Goal: Browse casually

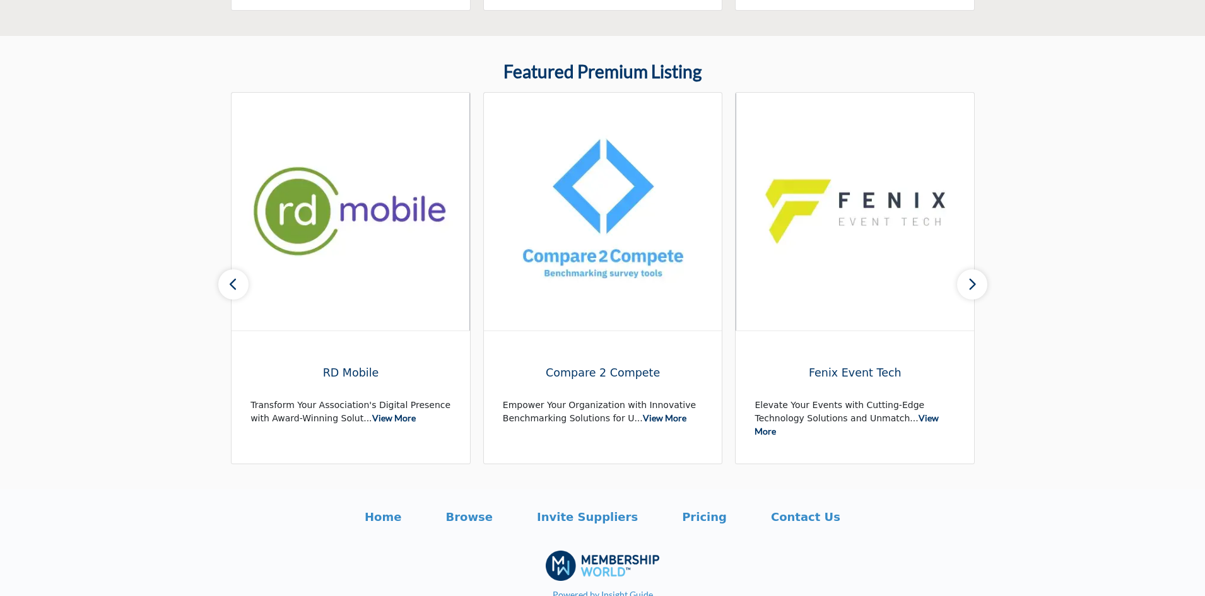
scroll to position [771, 0]
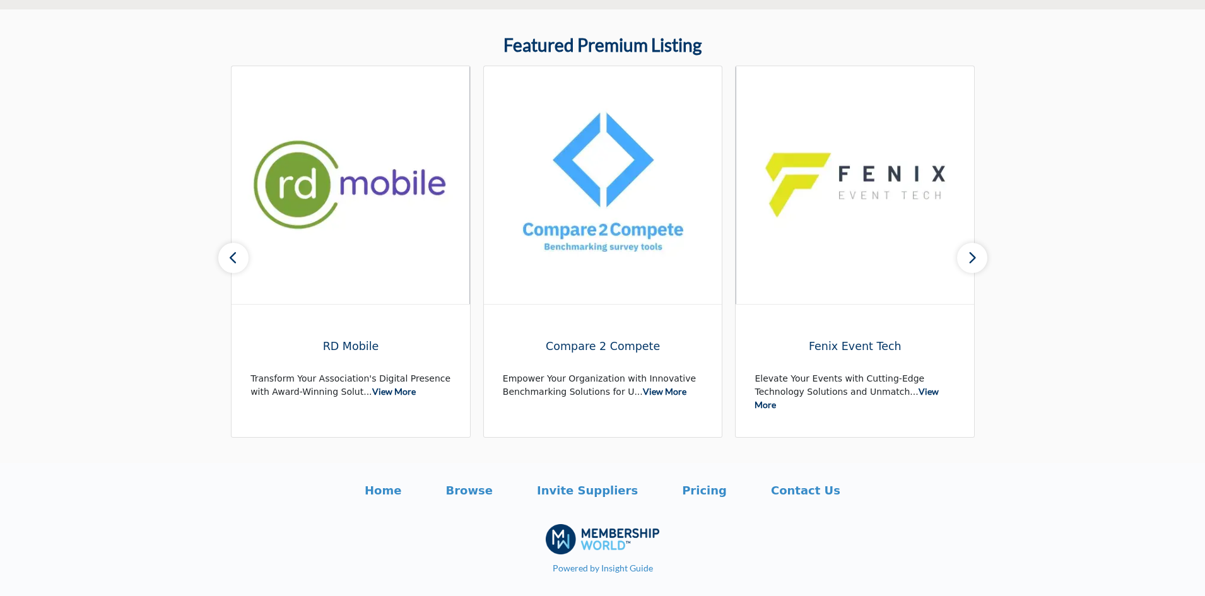
click at [974, 262] on icon "button" at bounding box center [972, 258] width 10 height 16
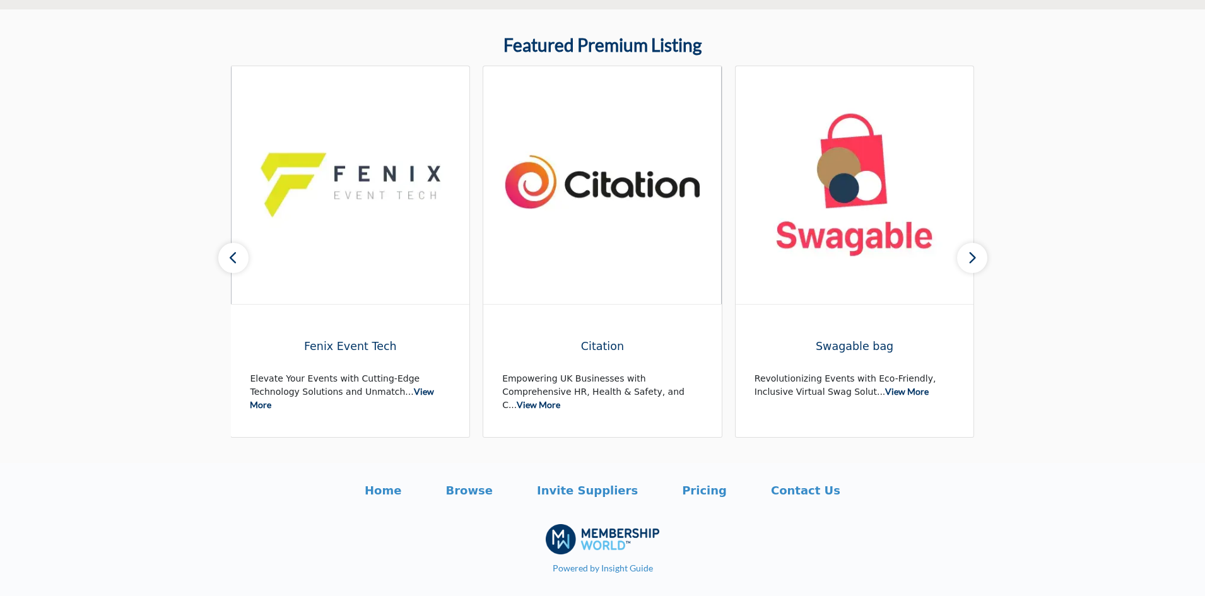
click at [974, 262] on icon "button" at bounding box center [972, 258] width 10 height 16
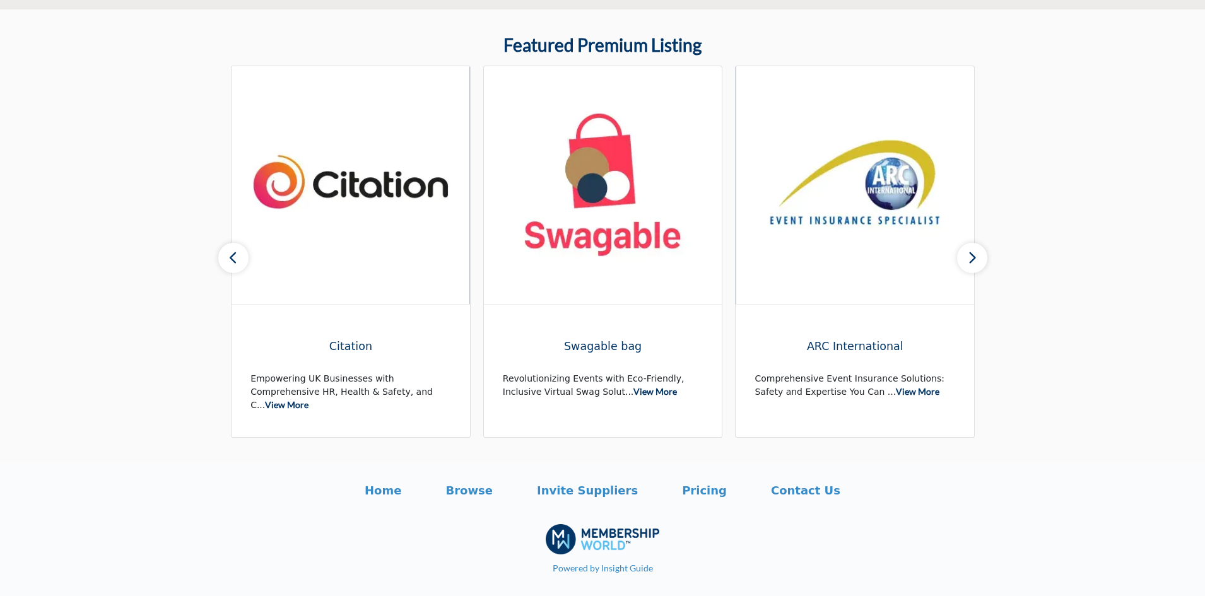
click at [974, 261] on icon "button" at bounding box center [972, 258] width 10 height 16
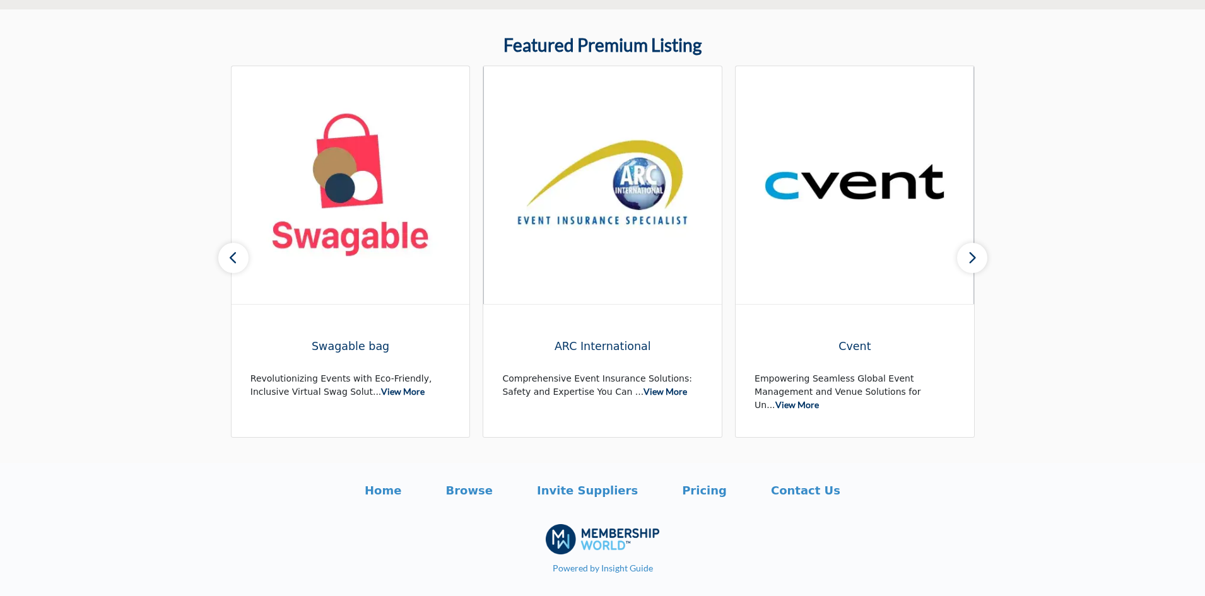
click at [974, 261] on icon "button" at bounding box center [972, 258] width 10 height 16
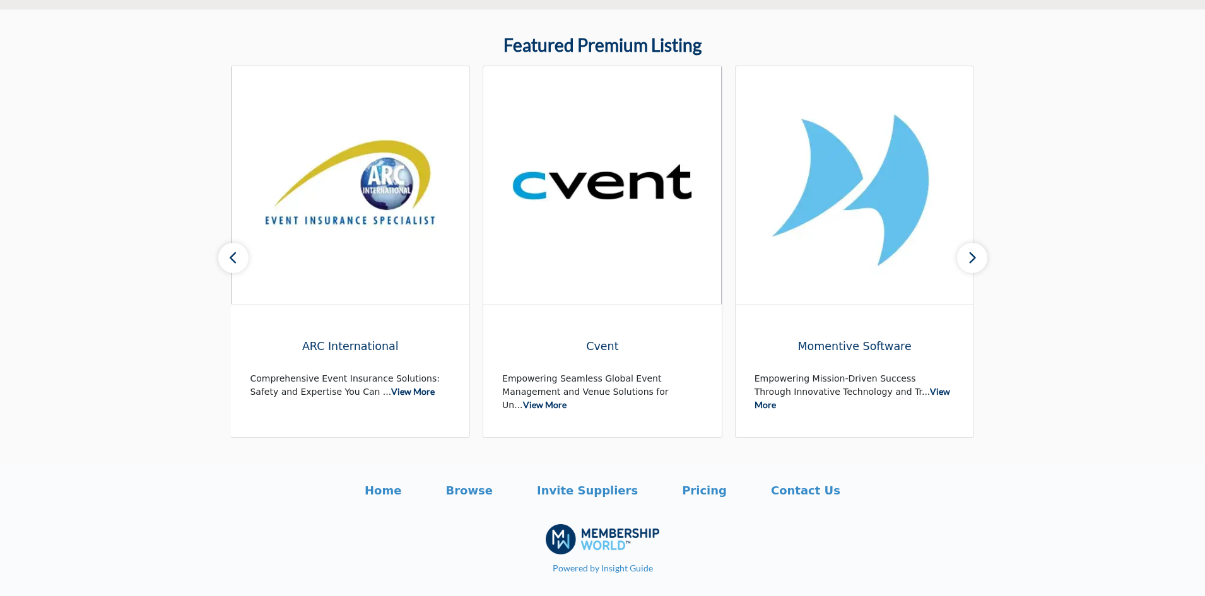
click at [974, 261] on icon "button" at bounding box center [972, 258] width 10 height 16
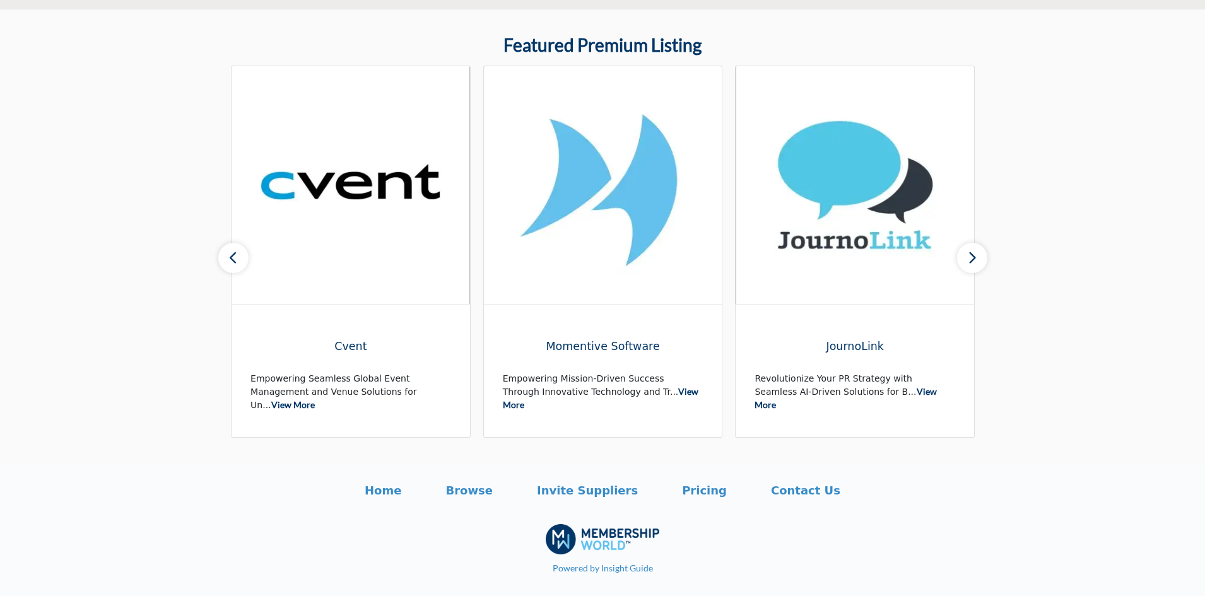
click at [974, 261] on icon "button" at bounding box center [972, 258] width 10 height 16
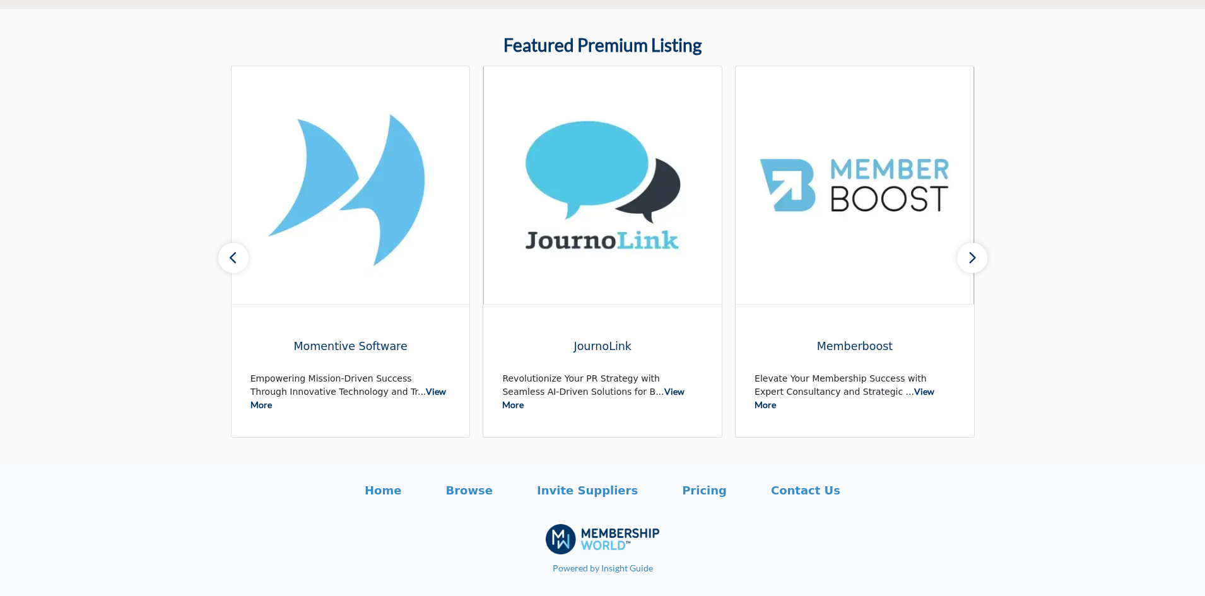
click at [974, 261] on icon "button" at bounding box center [972, 258] width 10 height 16
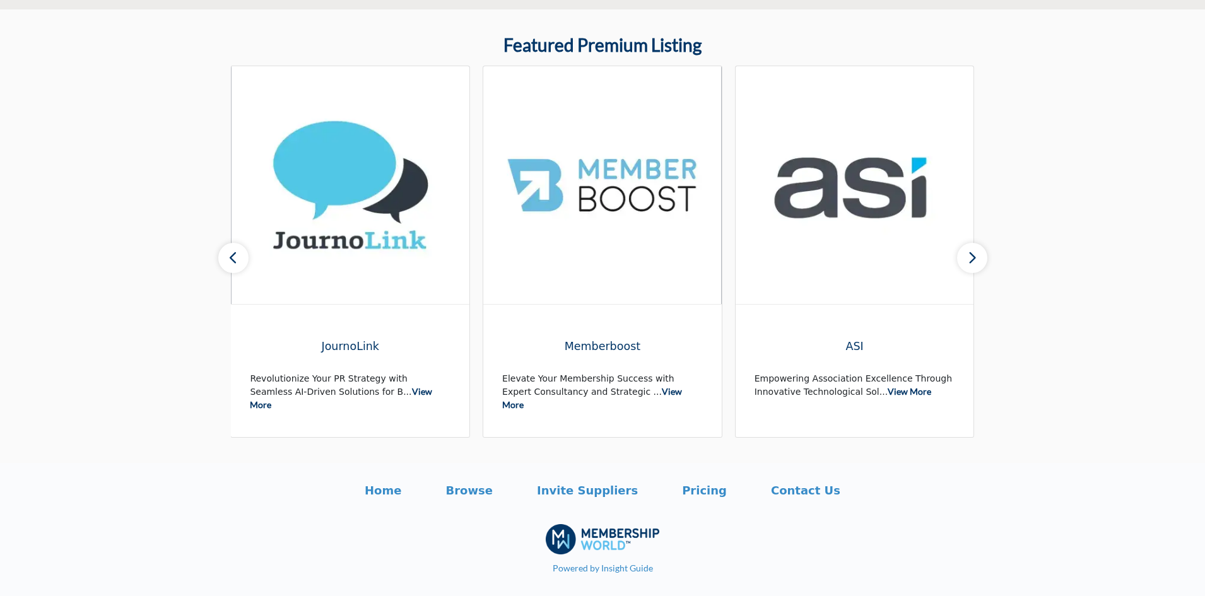
click at [974, 261] on icon "button" at bounding box center [972, 258] width 10 height 16
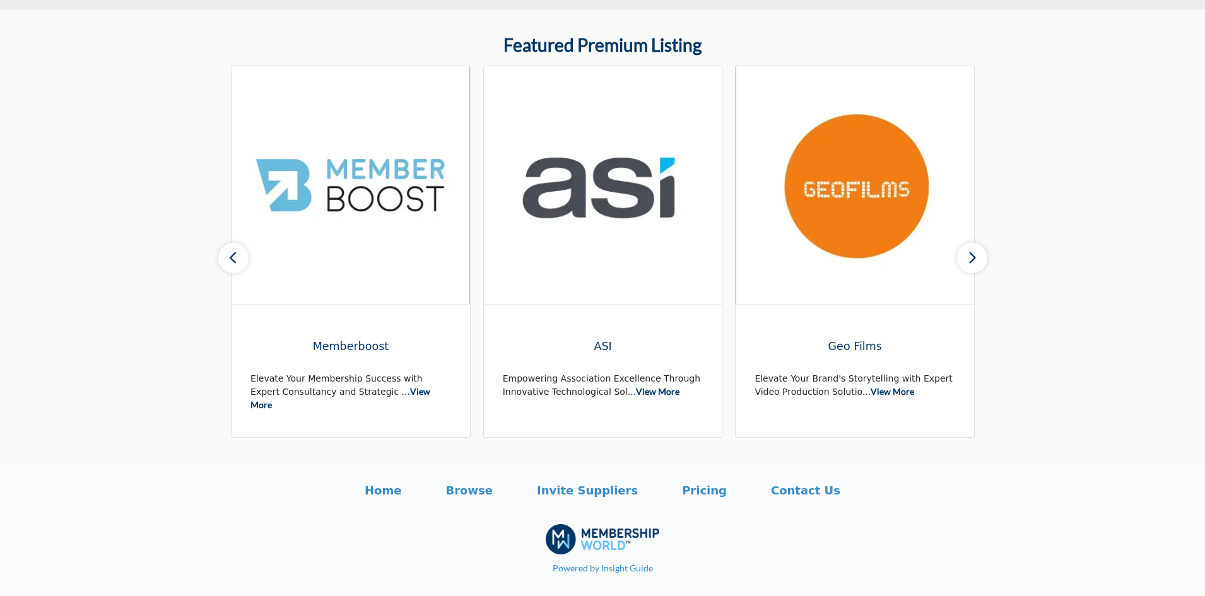
click at [974, 261] on icon "button" at bounding box center [972, 258] width 10 height 16
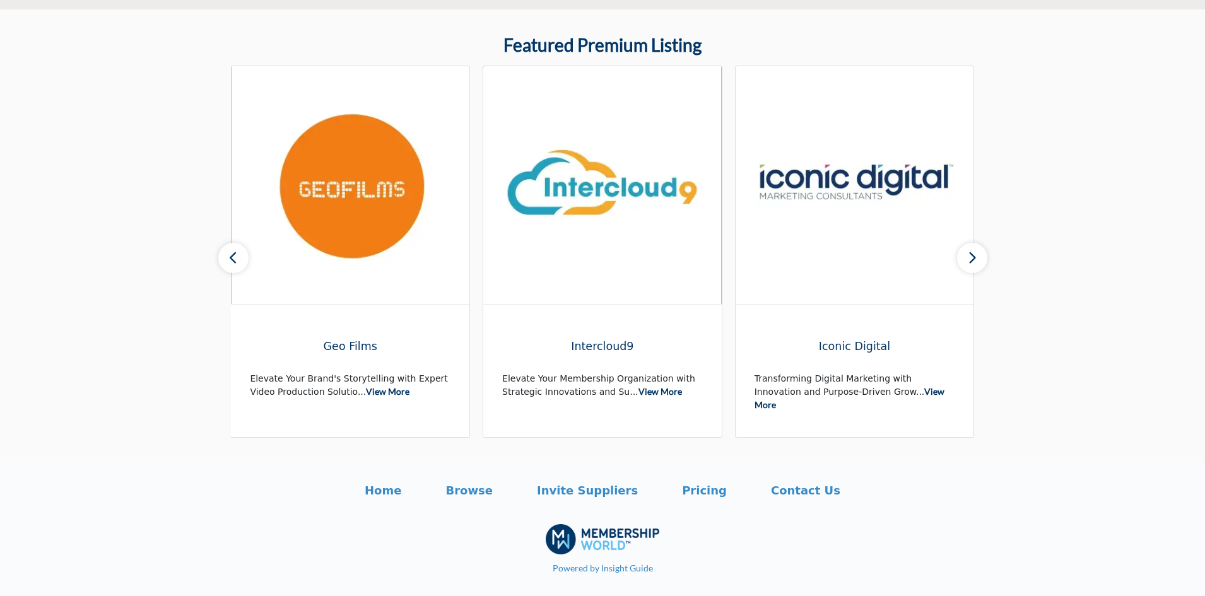
click at [974, 261] on icon "button" at bounding box center [972, 258] width 10 height 16
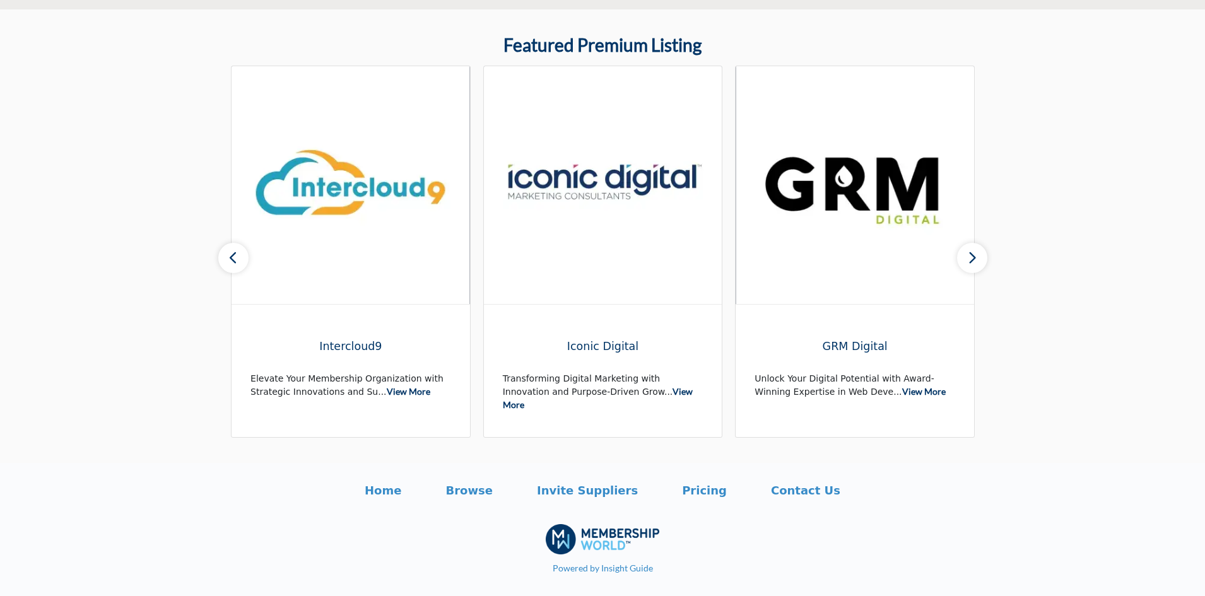
click at [974, 261] on icon "button" at bounding box center [972, 258] width 10 height 16
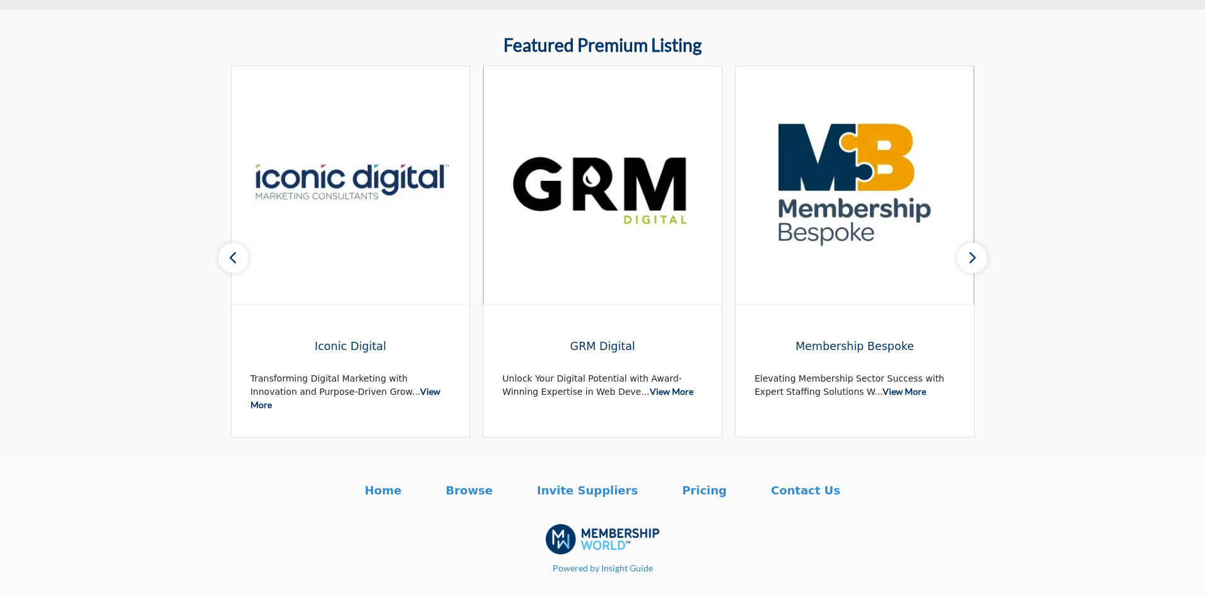
click at [974, 261] on icon "button" at bounding box center [972, 258] width 10 height 16
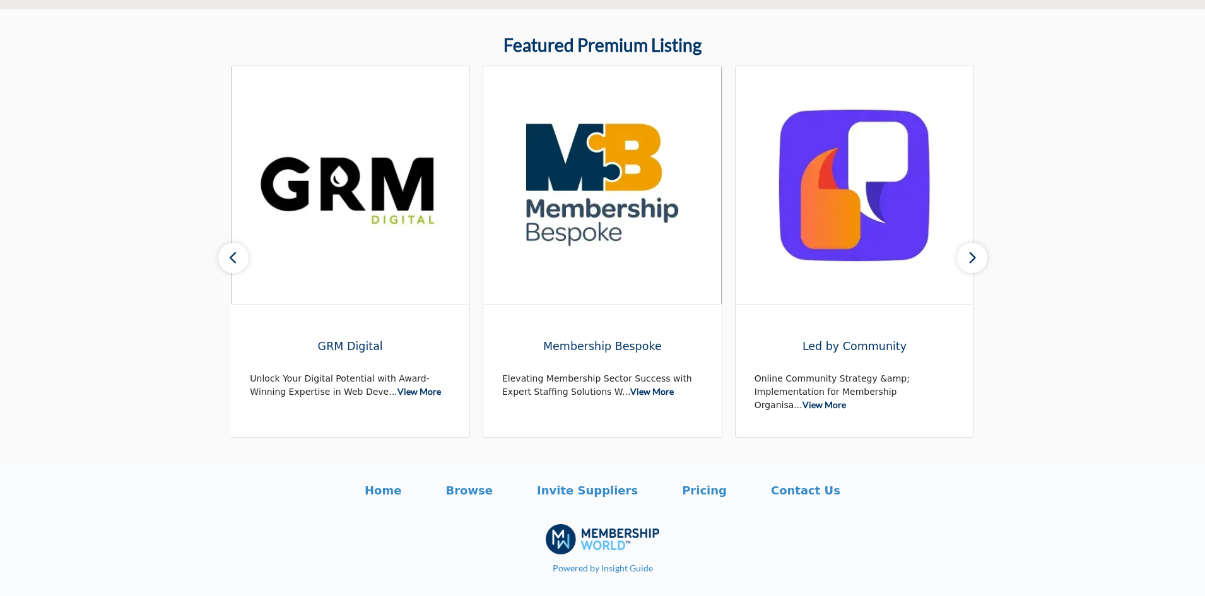
click at [974, 261] on icon "button" at bounding box center [972, 258] width 10 height 16
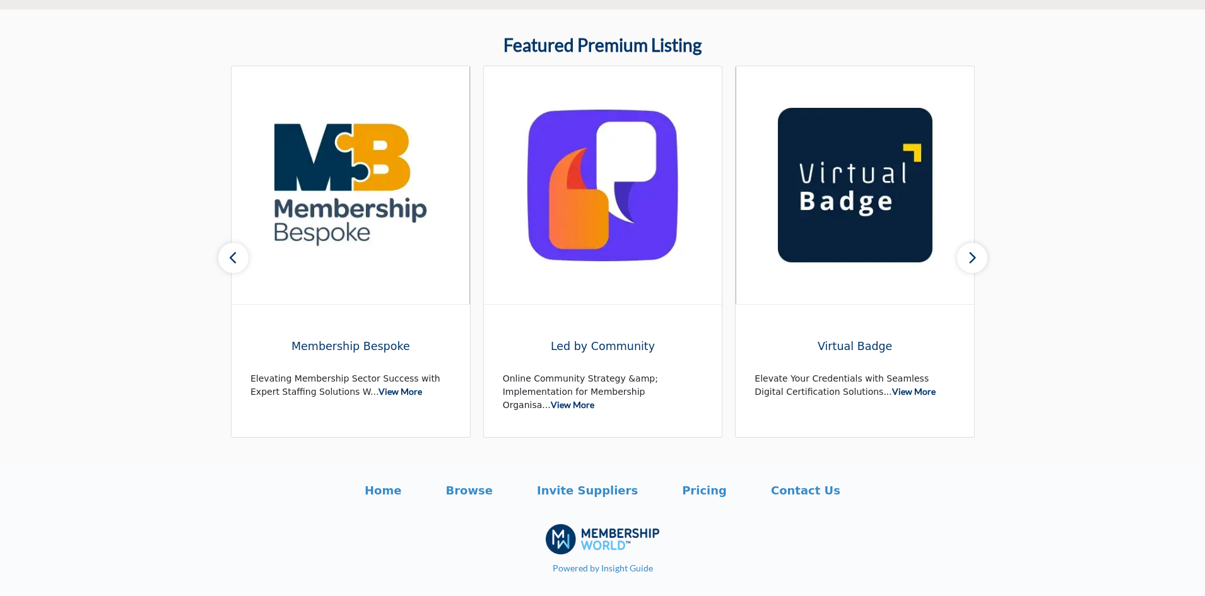
click at [974, 261] on icon "button" at bounding box center [972, 258] width 10 height 16
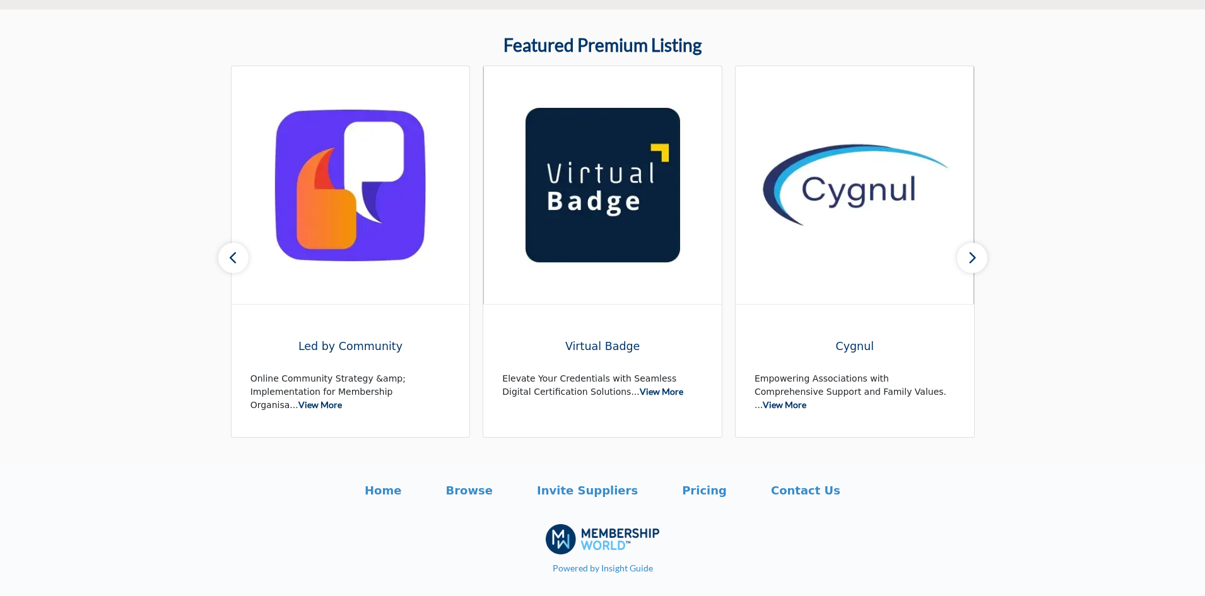
click at [974, 261] on icon "button" at bounding box center [972, 258] width 10 height 16
click at [971, 257] on icon "button" at bounding box center [972, 258] width 10 height 16
click at [976, 256] on icon "button" at bounding box center [972, 258] width 10 height 16
click at [974, 255] on icon "button" at bounding box center [972, 258] width 10 height 16
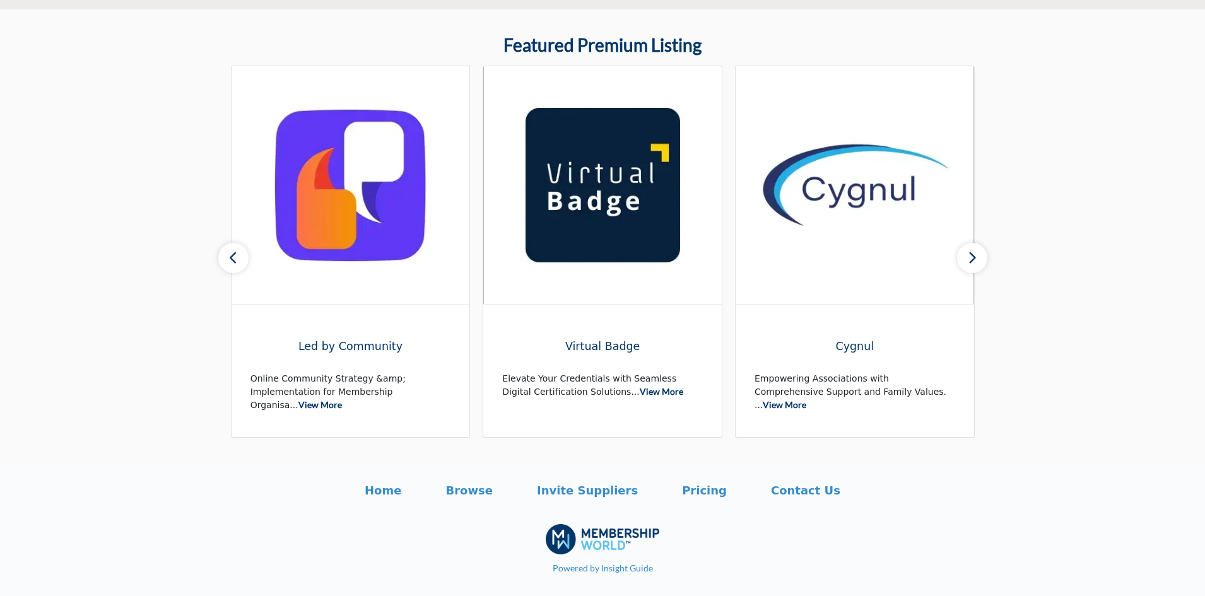
click at [974, 255] on icon "button" at bounding box center [972, 258] width 10 height 16
click at [231, 254] on icon "button" at bounding box center [233, 258] width 10 height 16
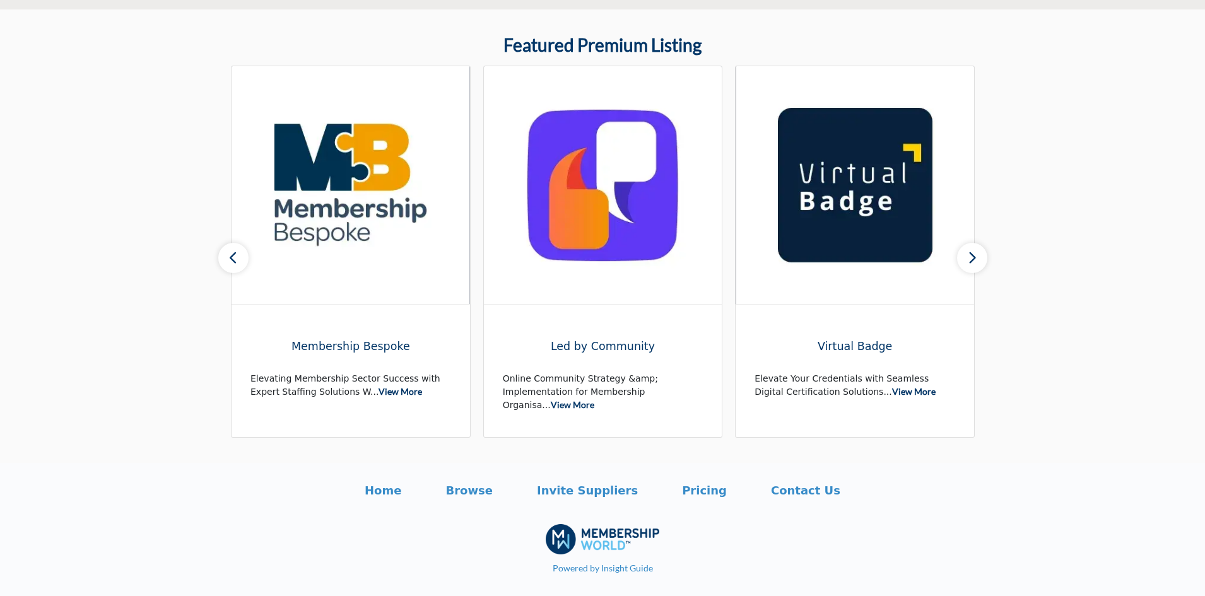
click at [231, 254] on icon "button" at bounding box center [233, 258] width 10 height 16
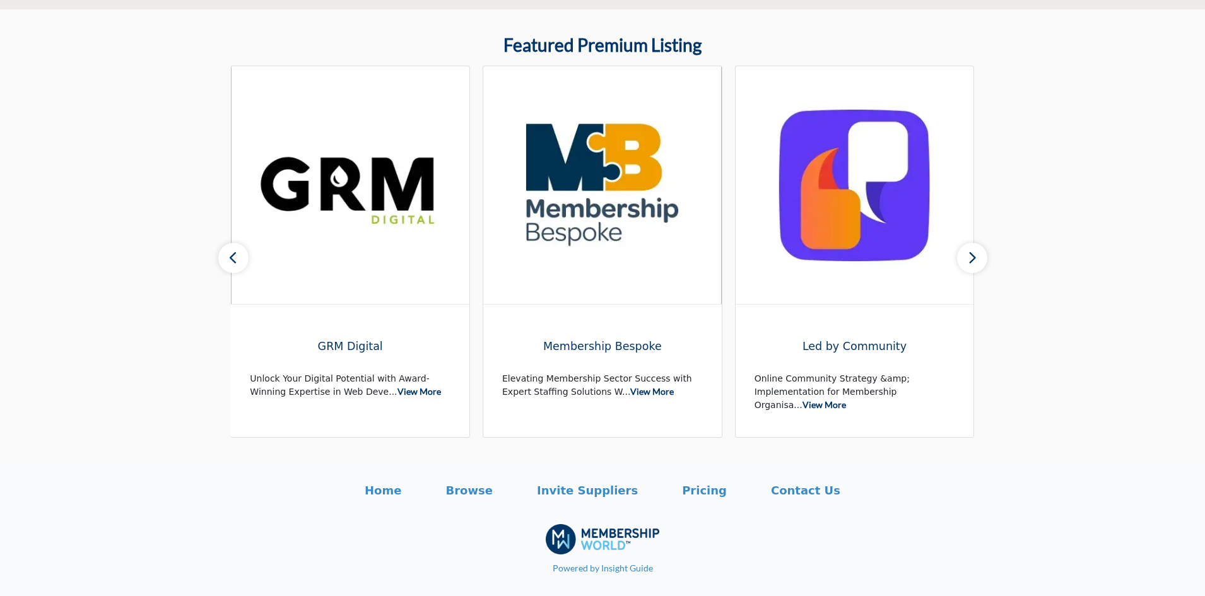
click at [231, 254] on icon "button" at bounding box center [233, 258] width 10 height 16
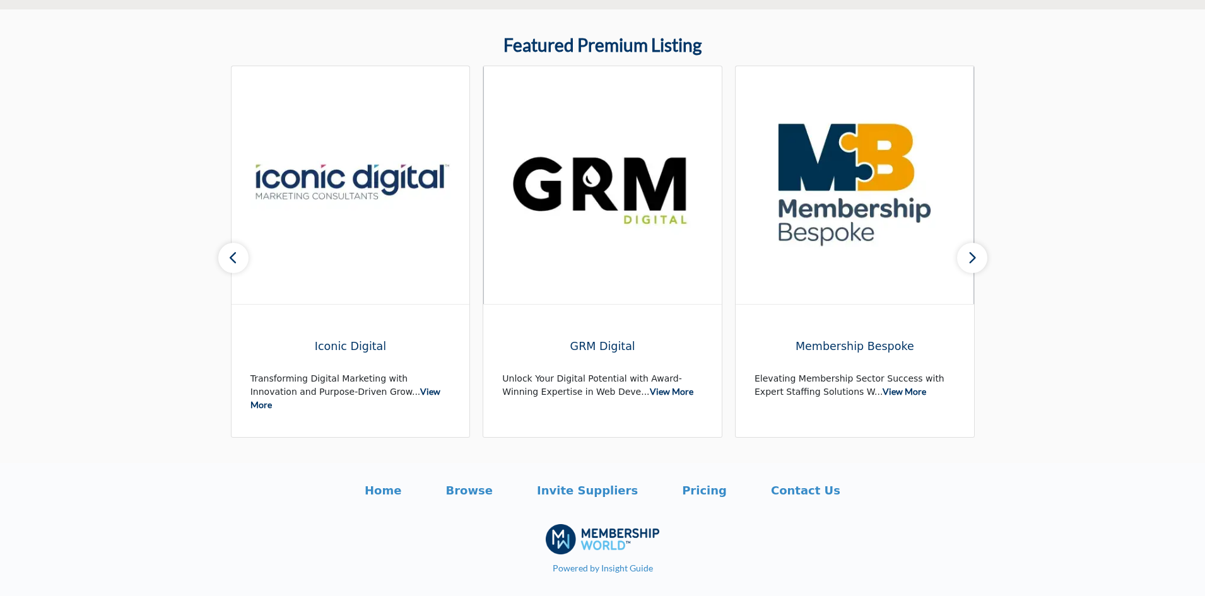
click at [231, 254] on icon "button" at bounding box center [233, 258] width 10 height 16
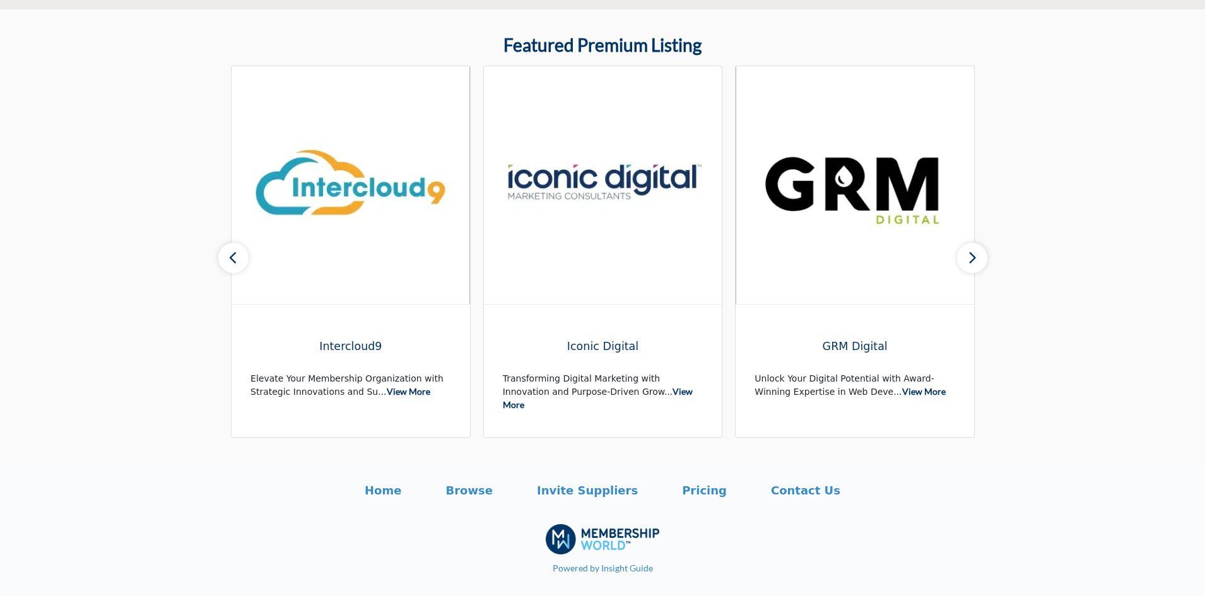
click at [231, 254] on icon "button" at bounding box center [233, 258] width 10 height 16
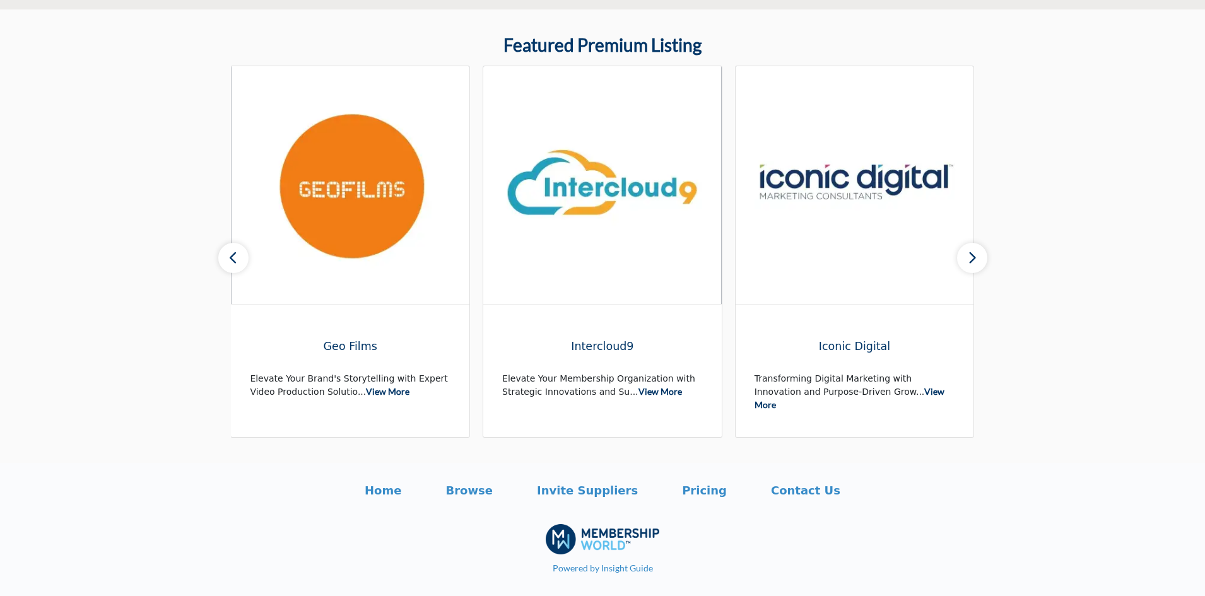
click at [231, 254] on icon "button" at bounding box center [233, 258] width 10 height 16
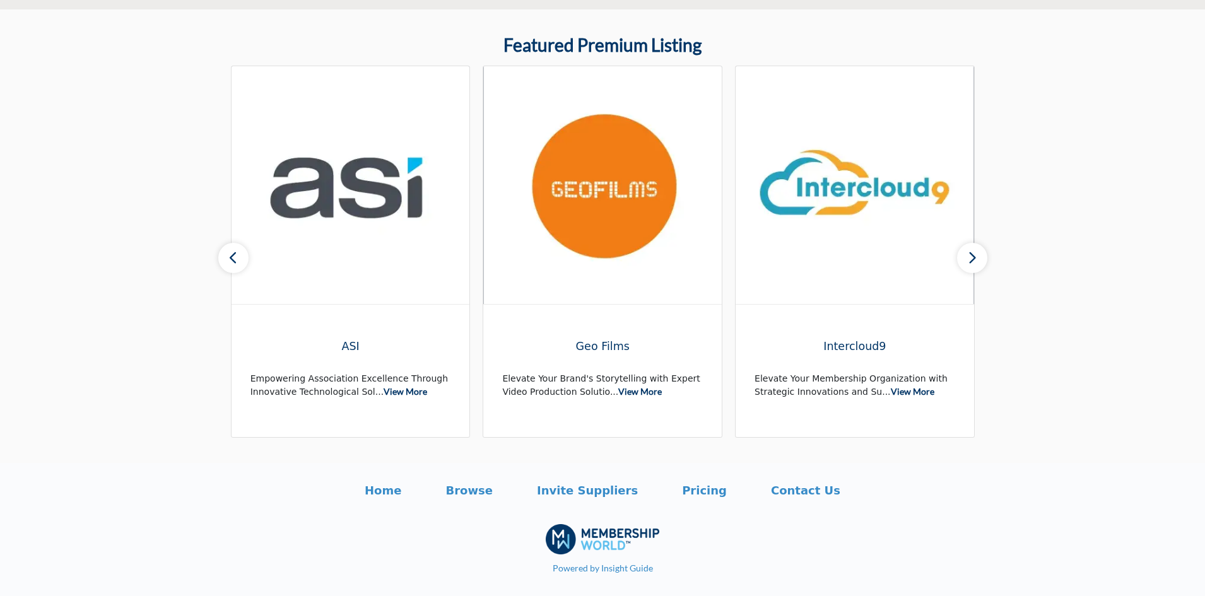
click at [231, 254] on icon "button" at bounding box center [233, 258] width 10 height 16
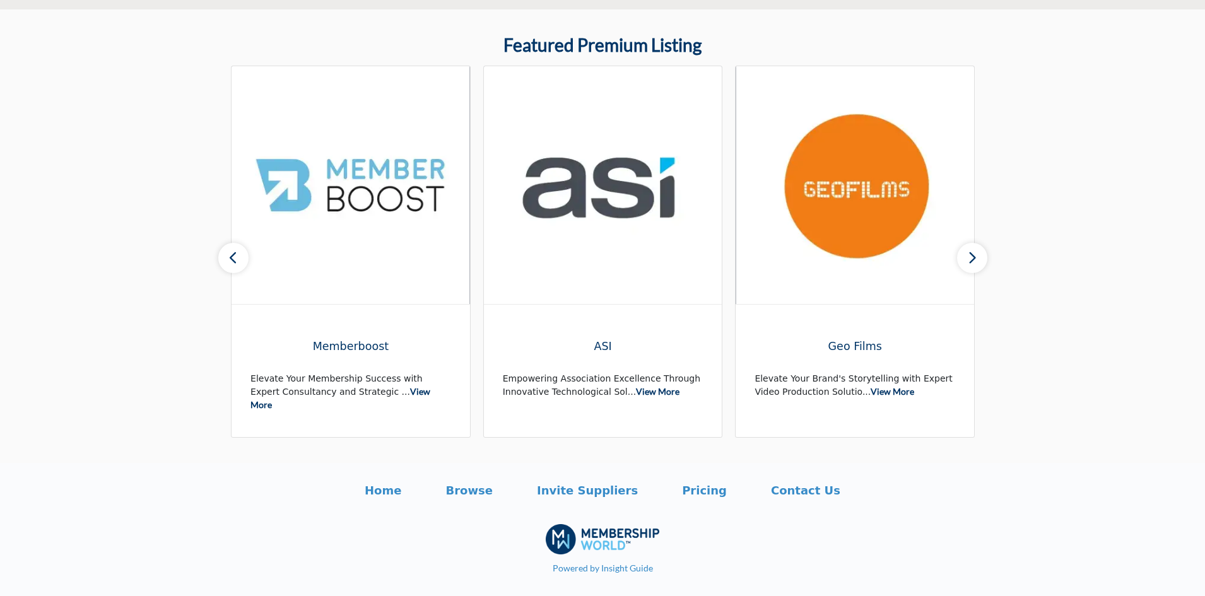
click at [231, 254] on icon "button" at bounding box center [233, 258] width 10 height 16
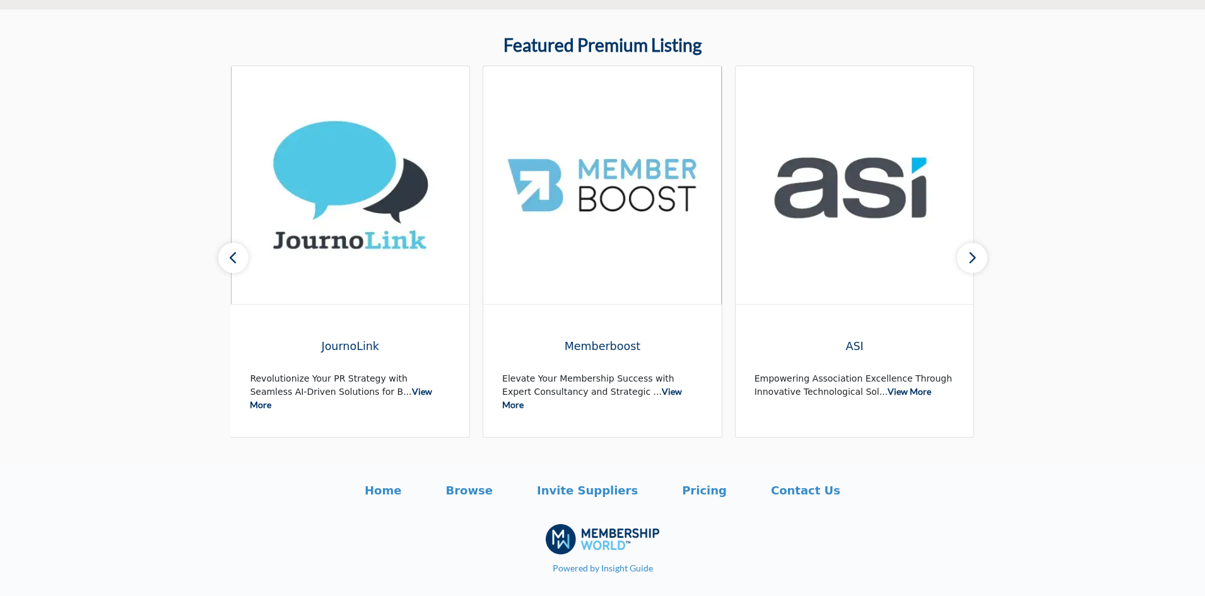
click at [231, 254] on icon "button" at bounding box center [233, 258] width 10 height 16
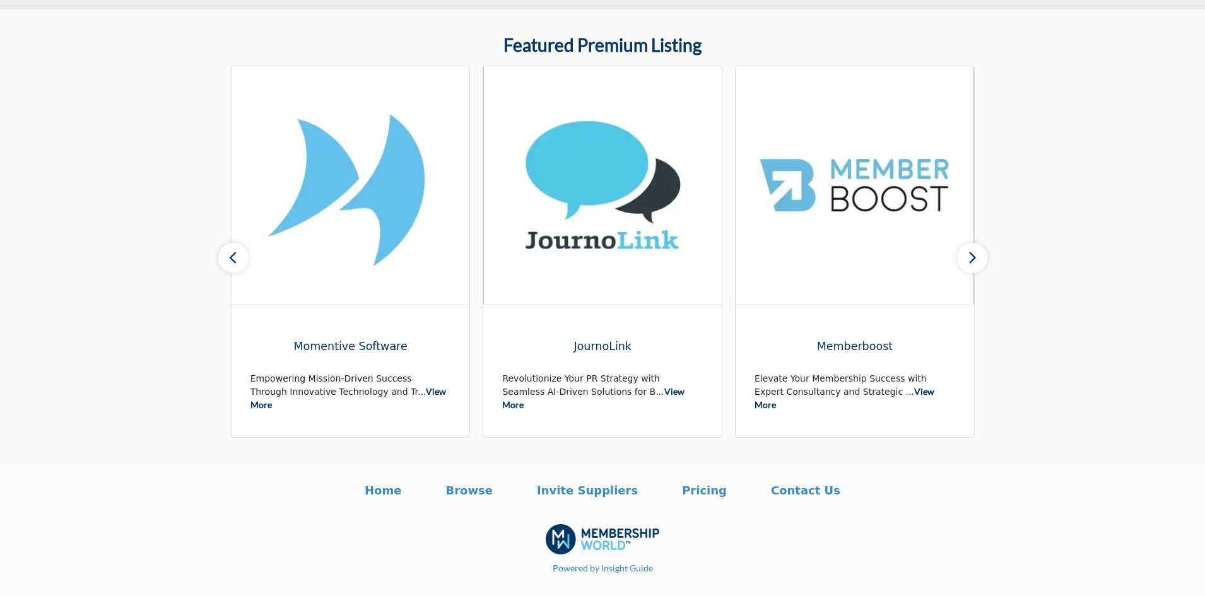
click at [231, 254] on icon "button" at bounding box center [233, 258] width 10 height 16
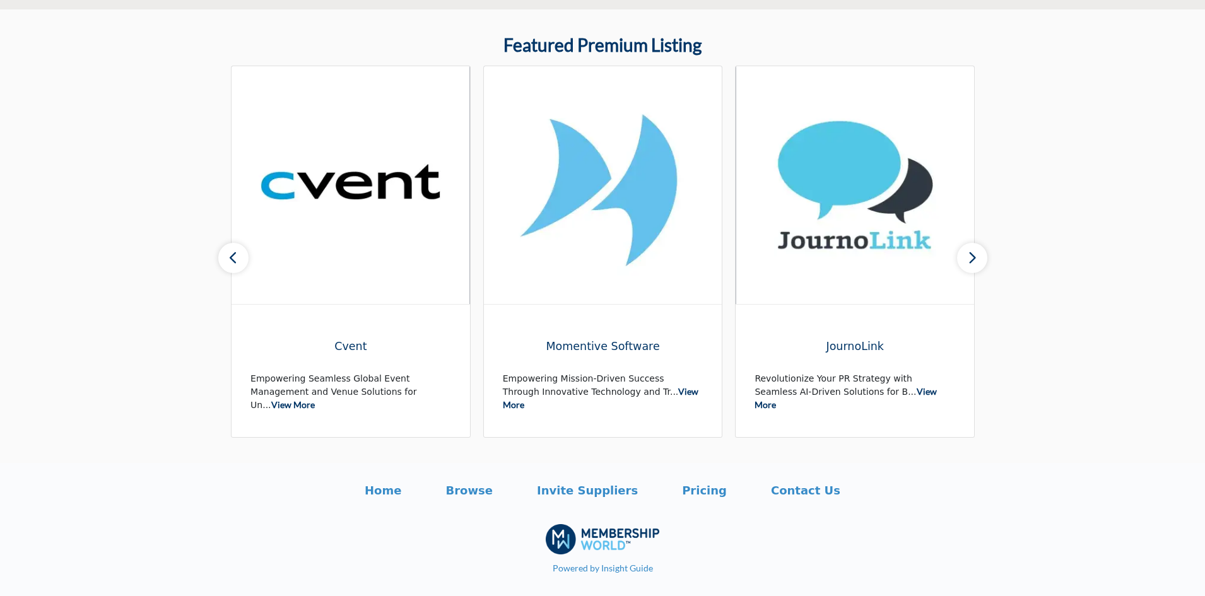
click at [231, 254] on icon "button" at bounding box center [233, 258] width 10 height 16
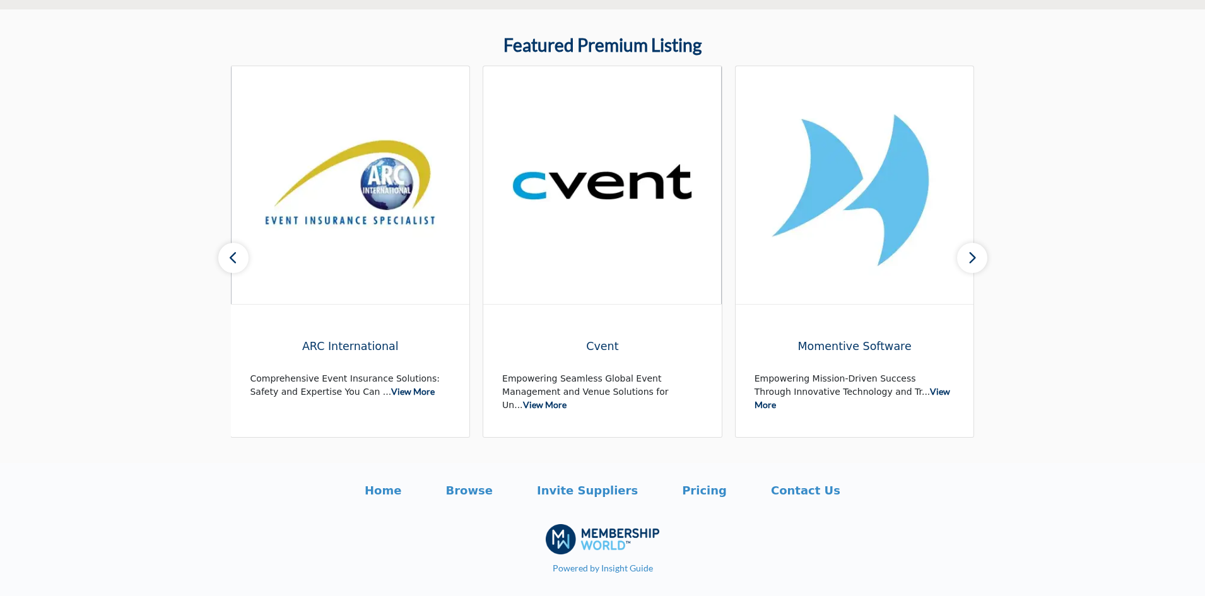
click at [231, 254] on icon "button" at bounding box center [233, 258] width 10 height 16
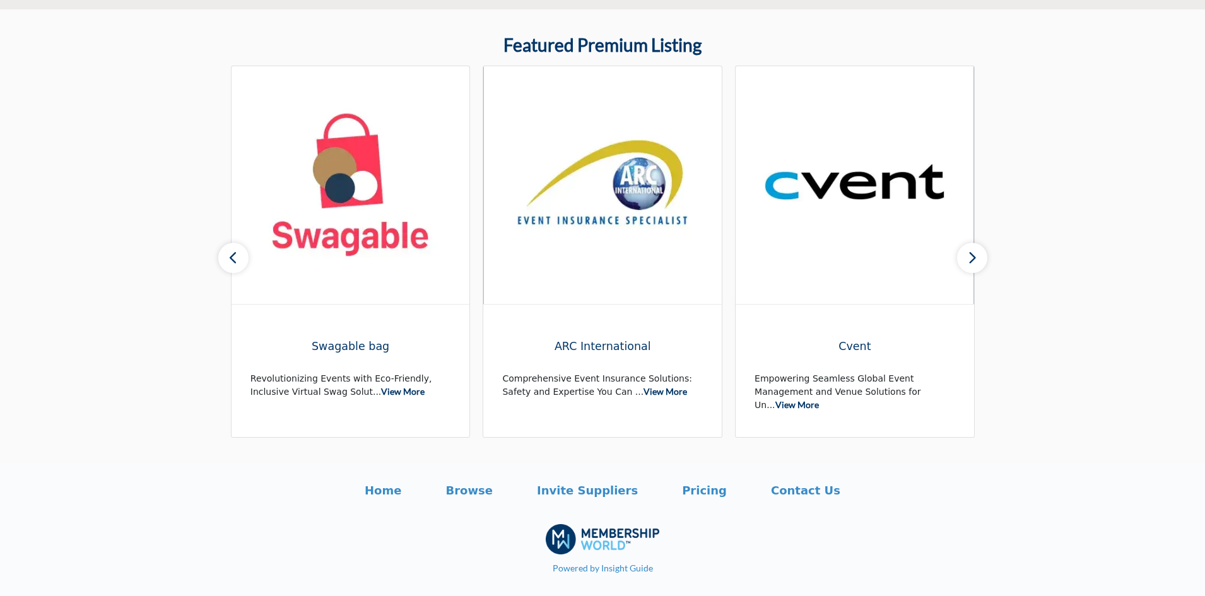
click at [231, 254] on icon "button" at bounding box center [233, 258] width 10 height 16
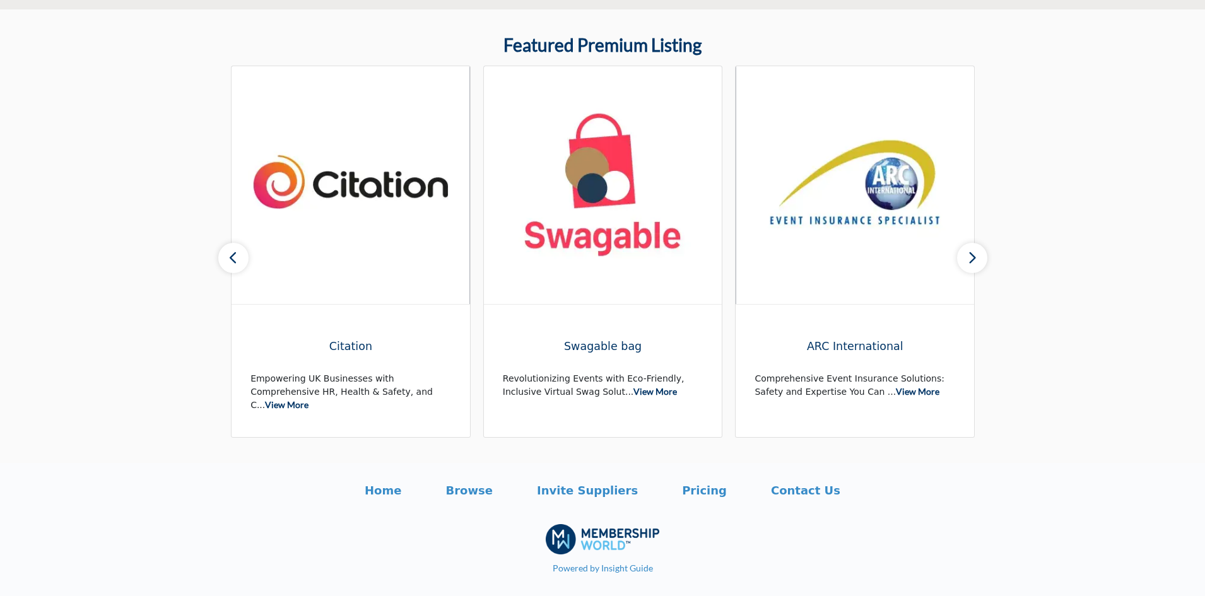
click at [231, 254] on icon "button" at bounding box center [233, 258] width 10 height 16
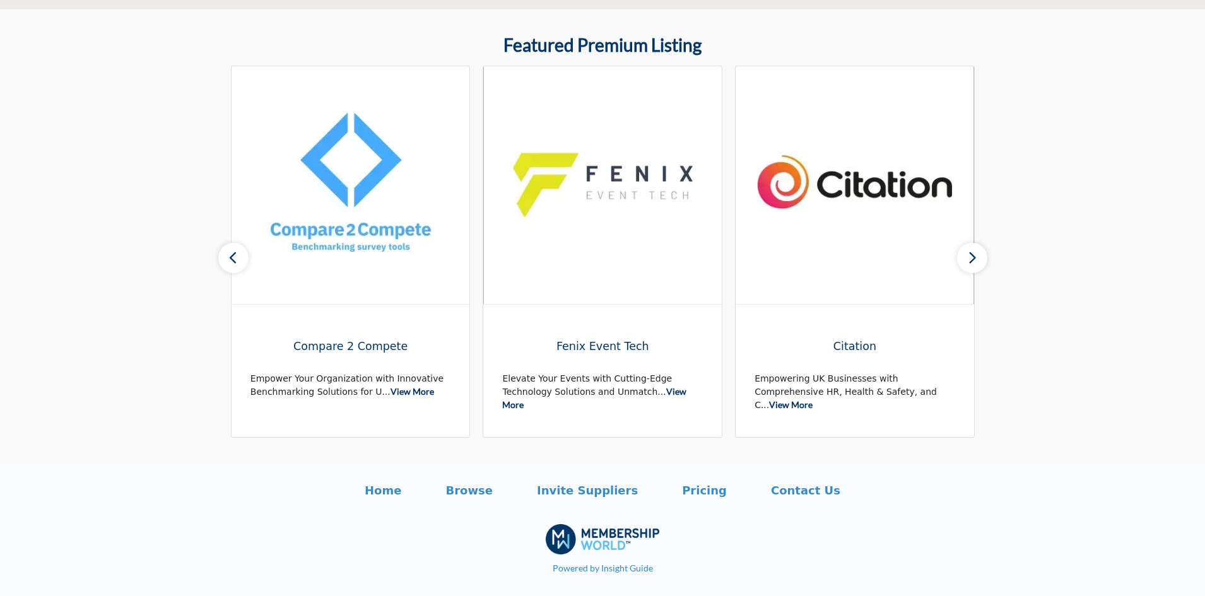
click at [231, 254] on icon "button" at bounding box center [233, 258] width 10 height 16
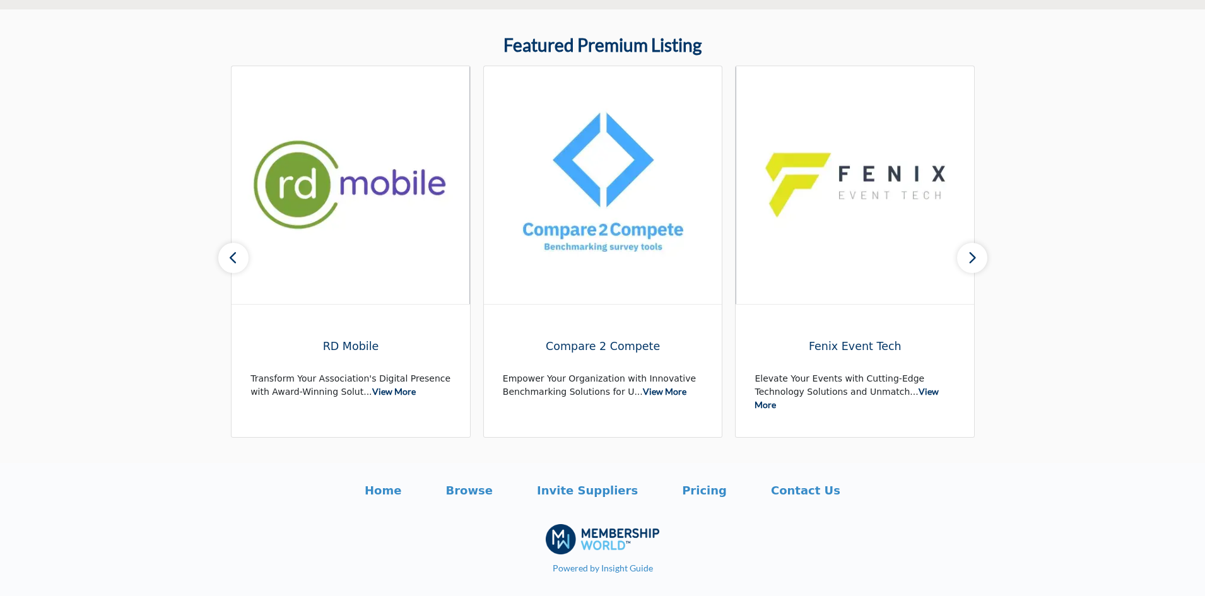
click at [231, 254] on icon "button" at bounding box center [233, 258] width 10 height 16
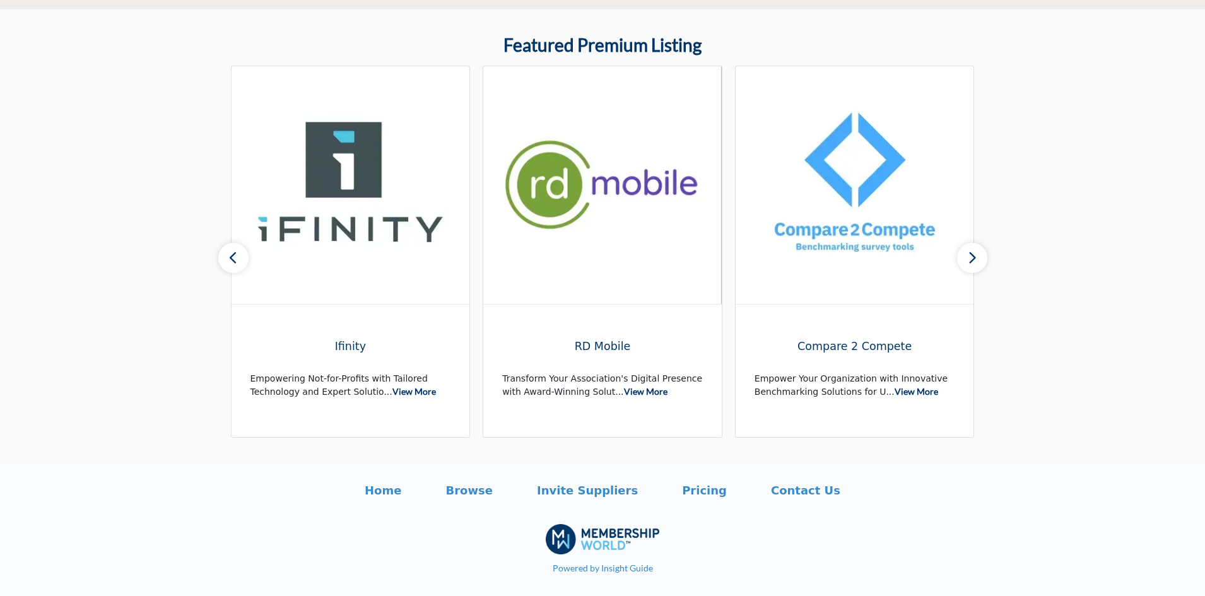
click at [231, 254] on icon "button" at bounding box center [233, 258] width 10 height 16
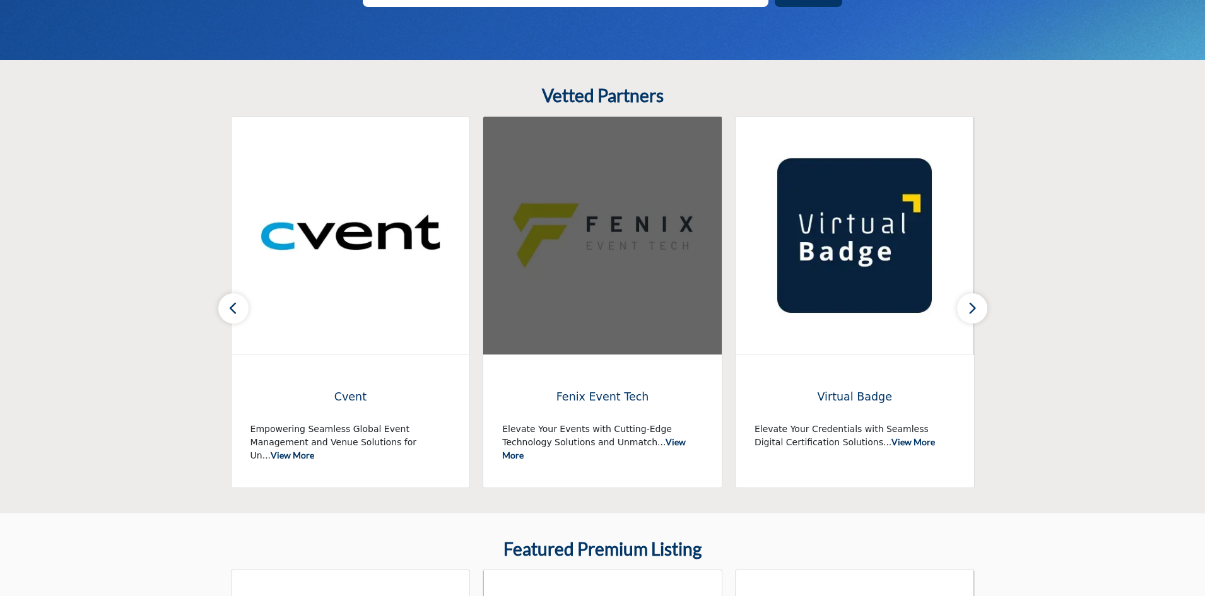
scroll to position [267, 0]
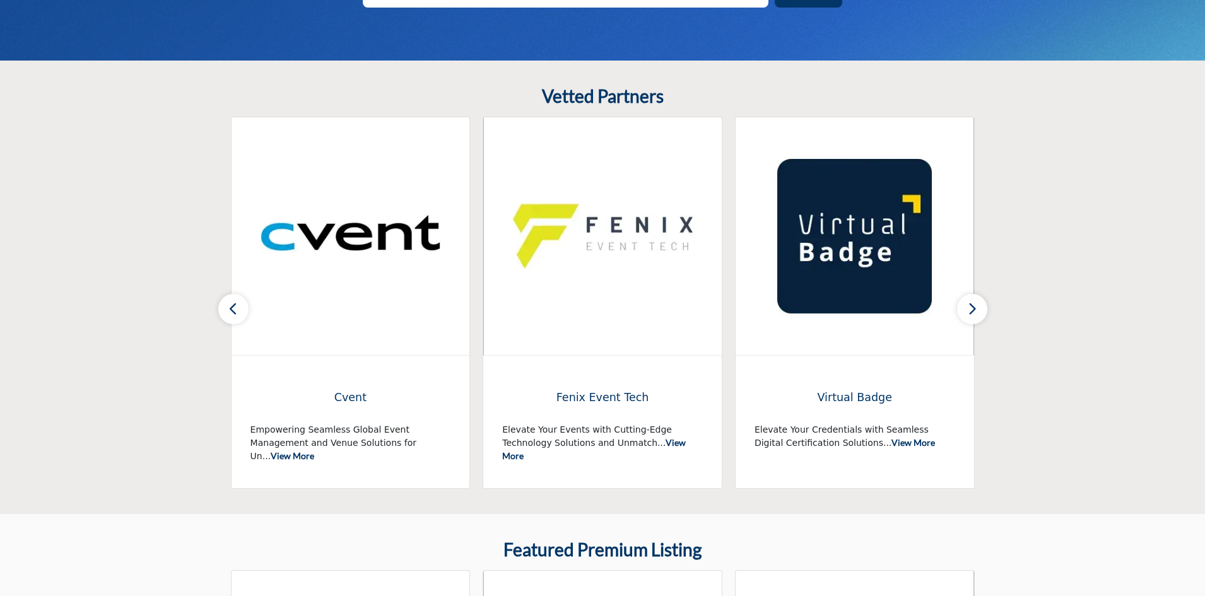
click at [976, 307] on icon "button" at bounding box center [972, 309] width 10 height 16
click at [976, 306] on icon "button" at bounding box center [972, 309] width 10 height 16
click at [235, 301] on icon "button" at bounding box center [233, 309] width 10 height 16
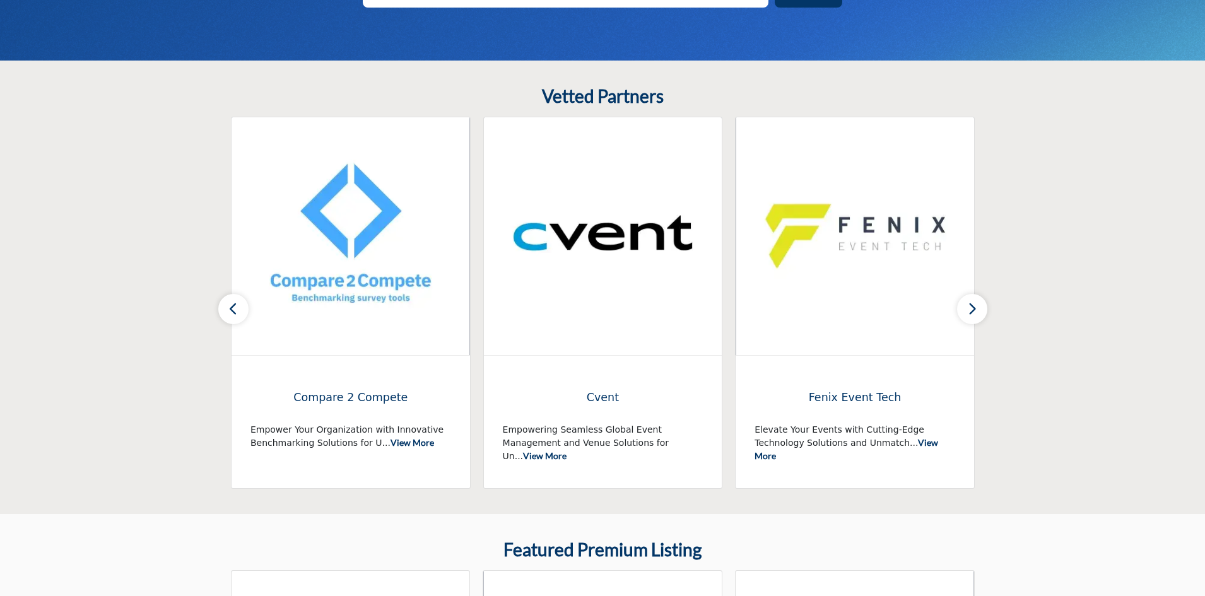
click at [235, 301] on icon "button" at bounding box center [233, 309] width 10 height 16
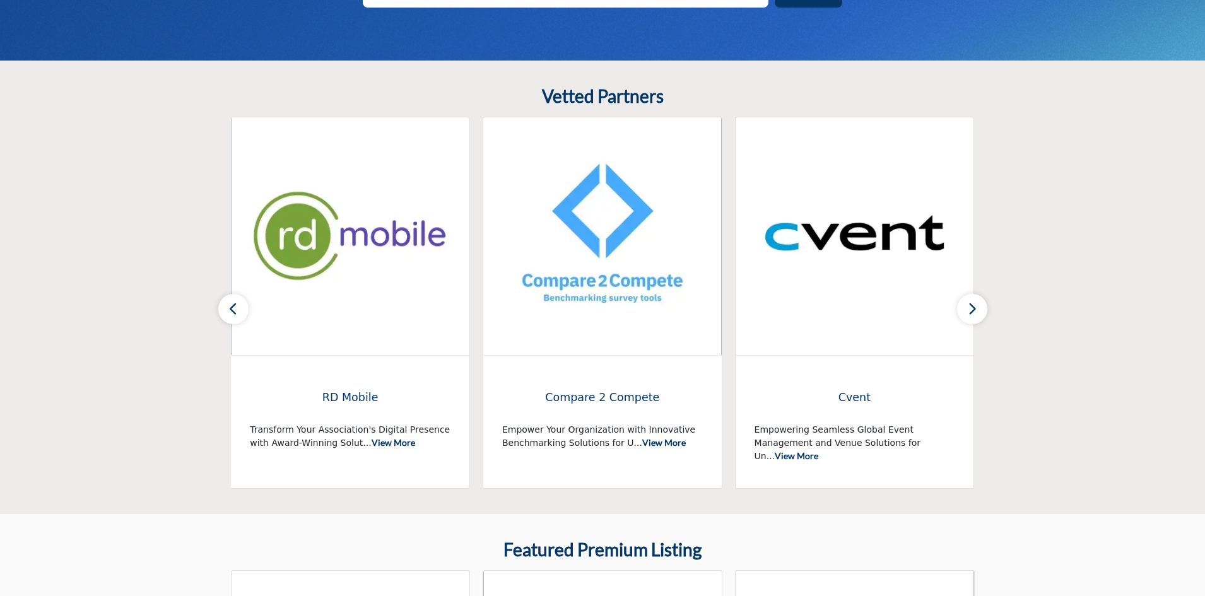
click at [235, 301] on icon "button" at bounding box center [233, 309] width 10 height 16
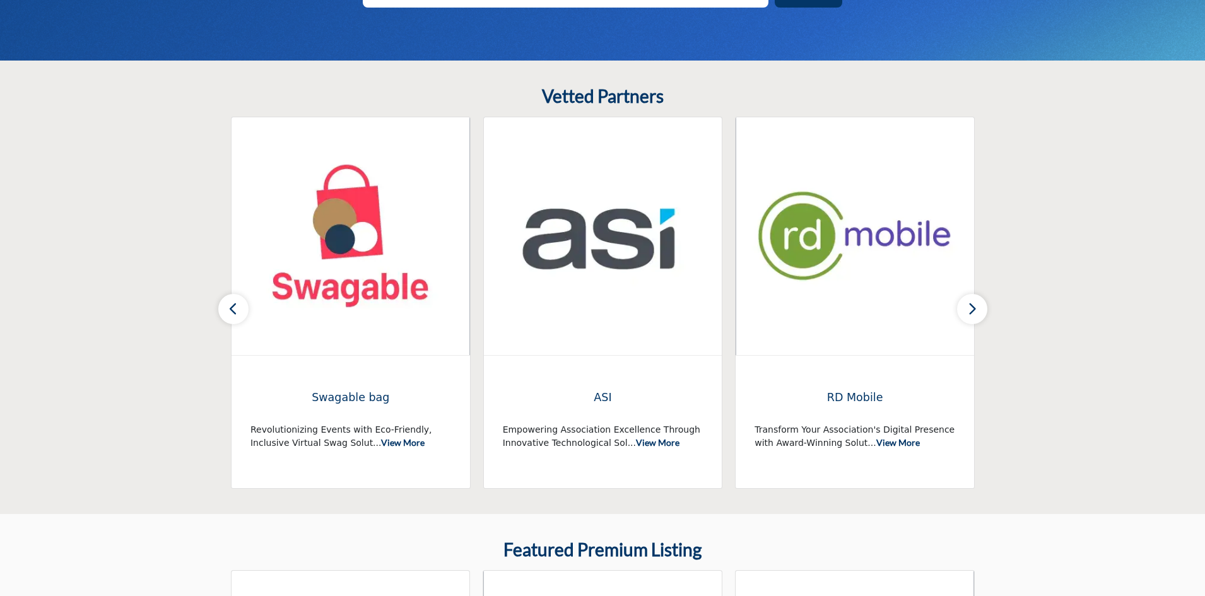
click at [235, 301] on icon "button" at bounding box center [233, 309] width 10 height 16
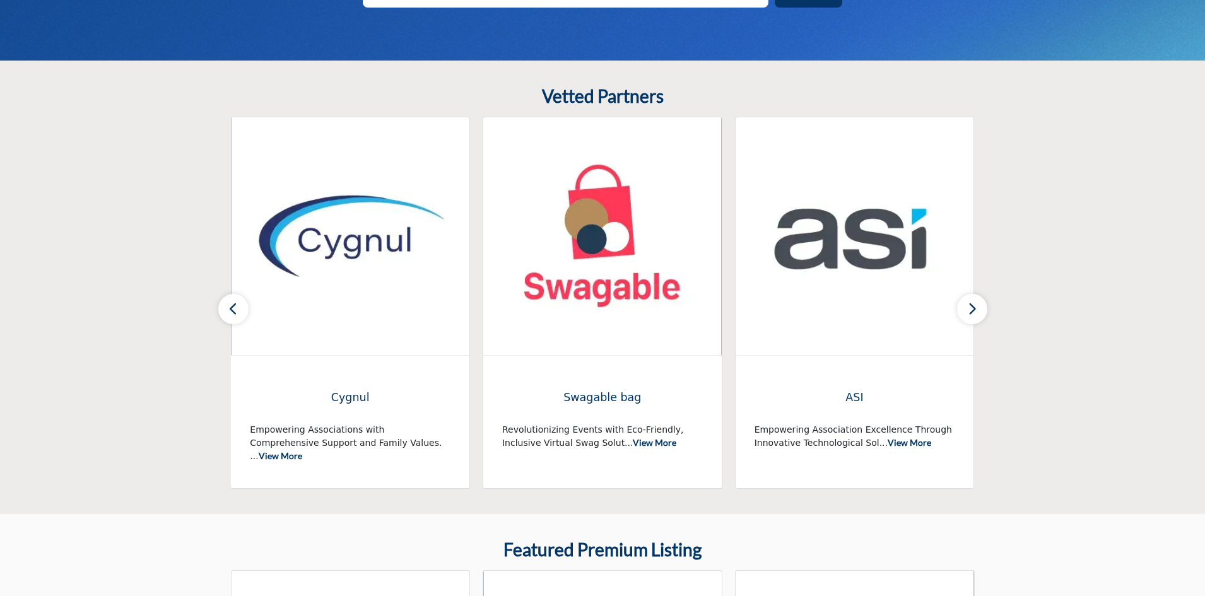
click at [235, 301] on icon "button" at bounding box center [233, 309] width 10 height 16
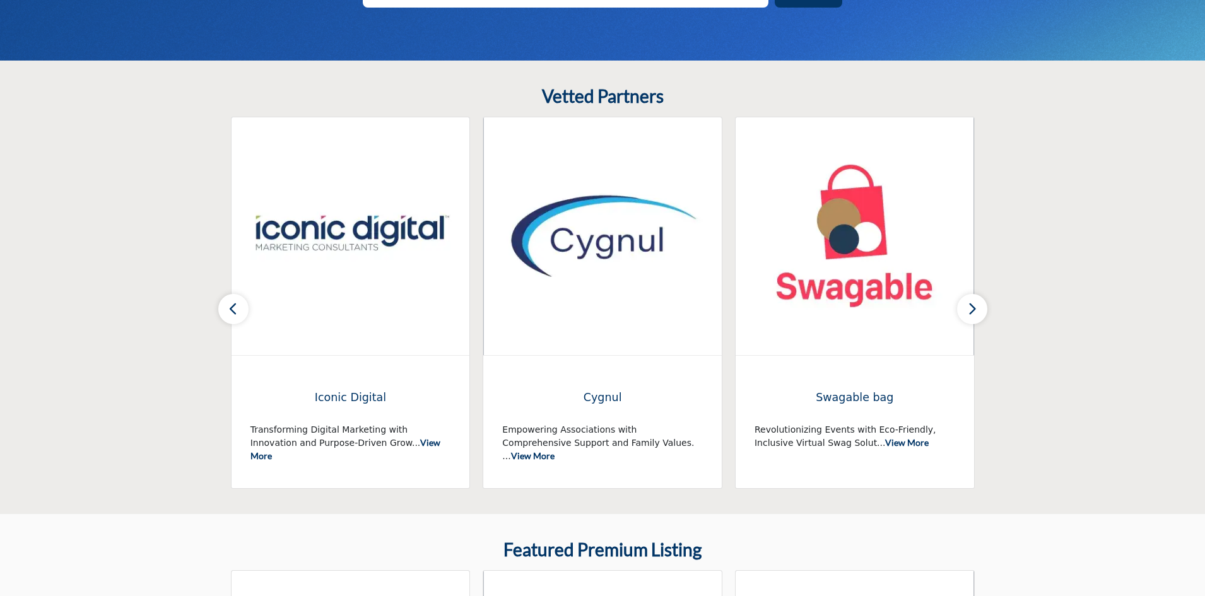
click at [235, 301] on icon "button" at bounding box center [233, 309] width 10 height 16
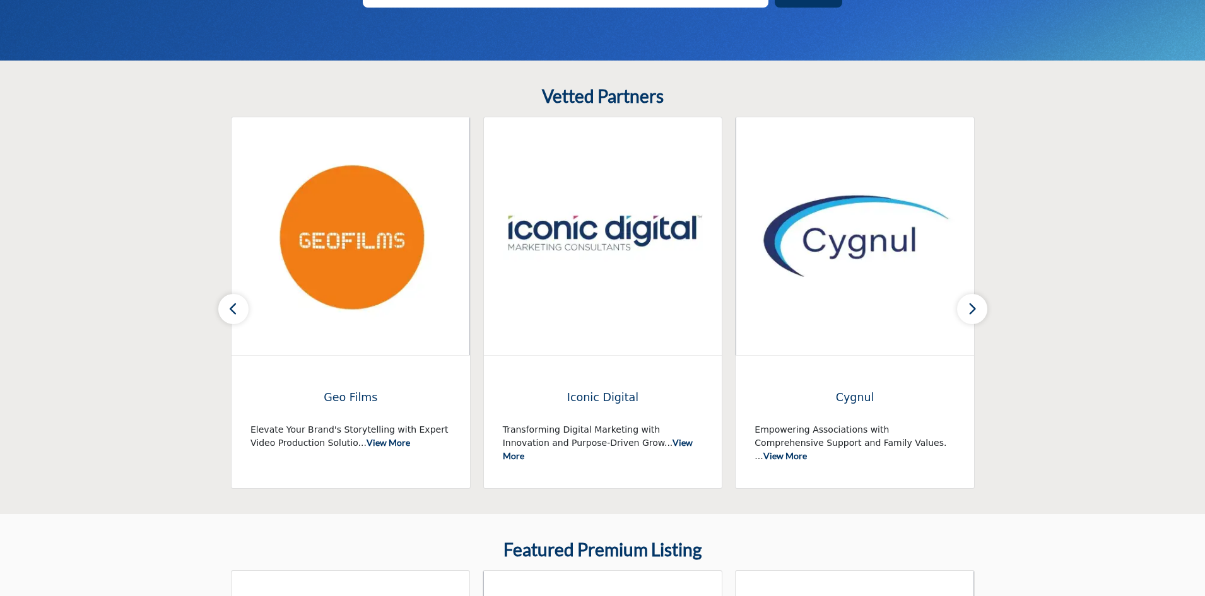
click at [235, 301] on icon "button" at bounding box center [233, 309] width 10 height 16
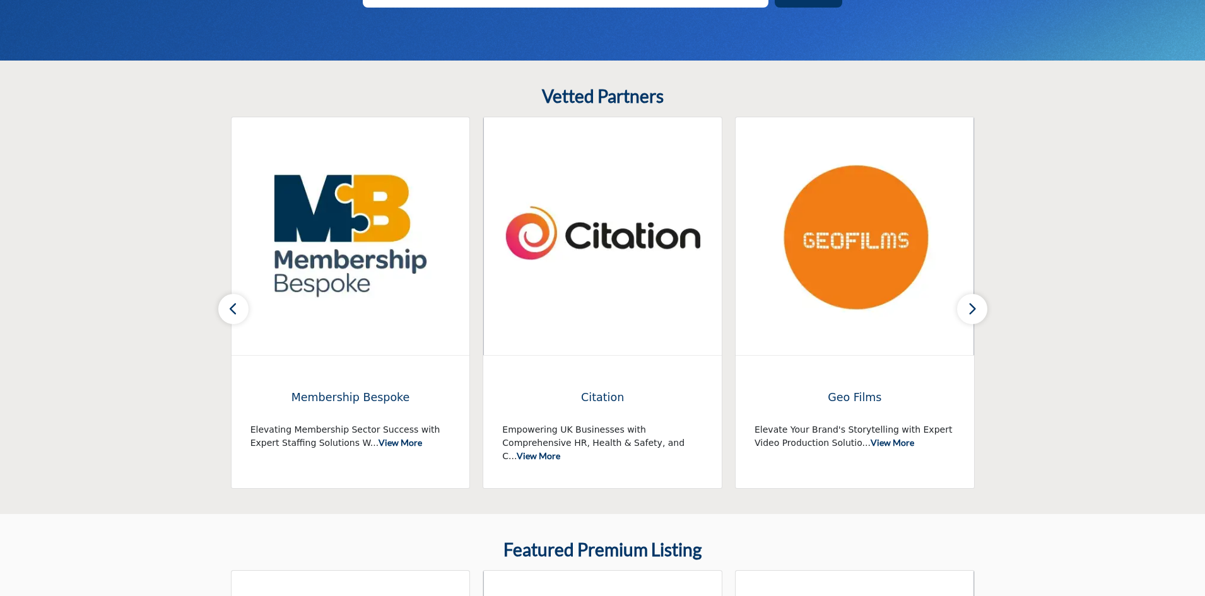
click at [235, 301] on icon "button" at bounding box center [233, 309] width 10 height 16
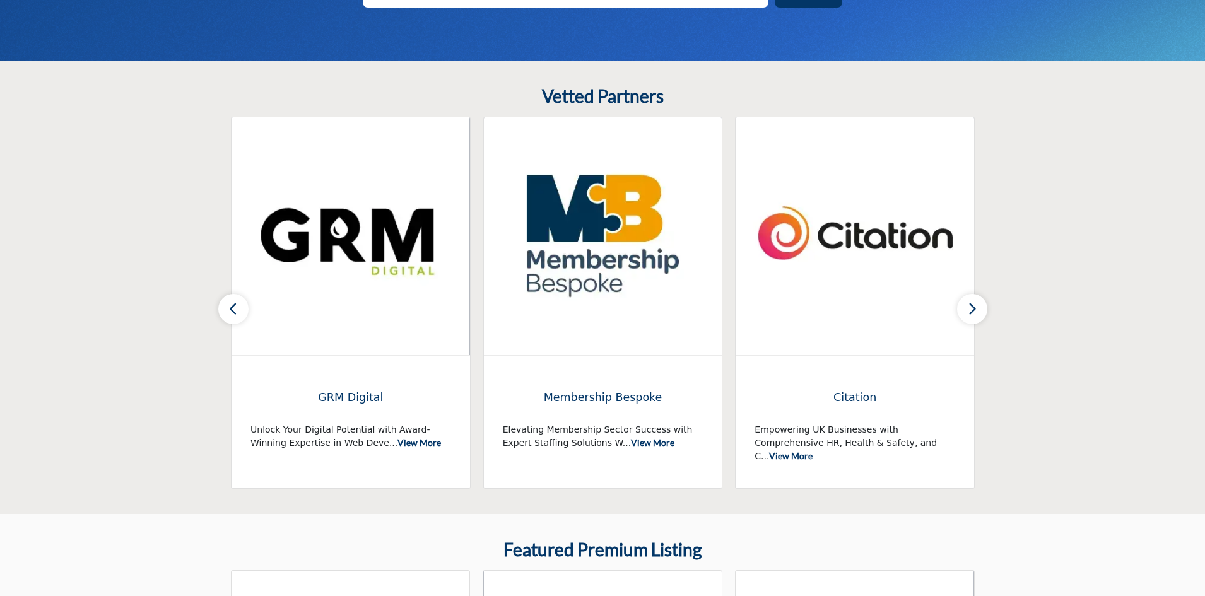
click at [235, 301] on icon "button" at bounding box center [233, 309] width 10 height 16
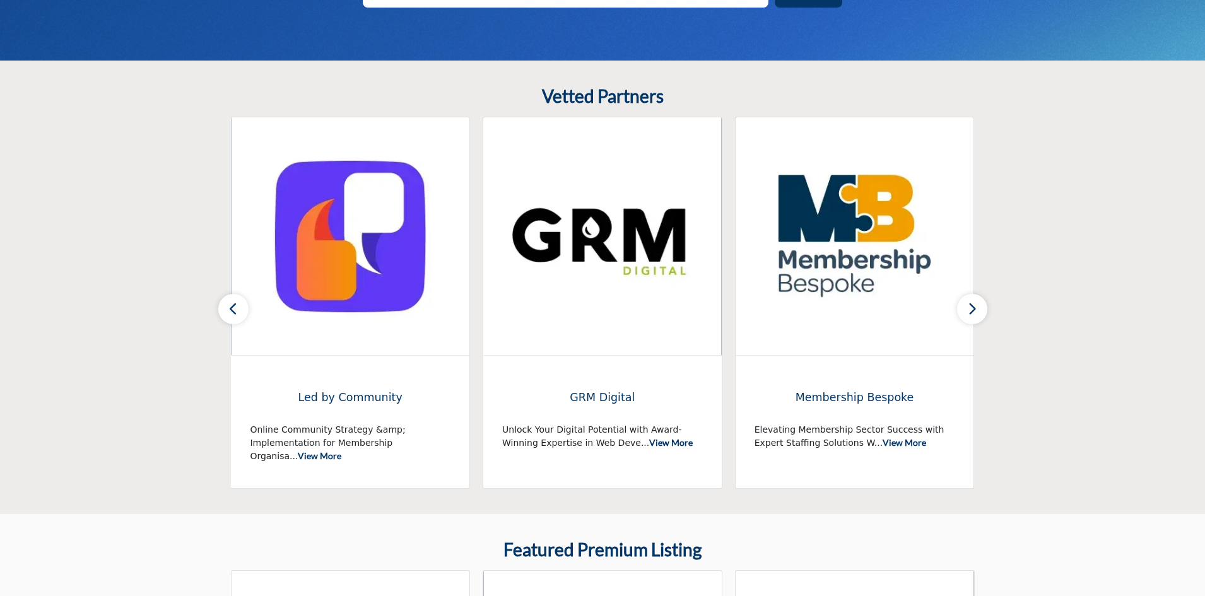
click at [235, 301] on icon "button" at bounding box center [233, 309] width 10 height 16
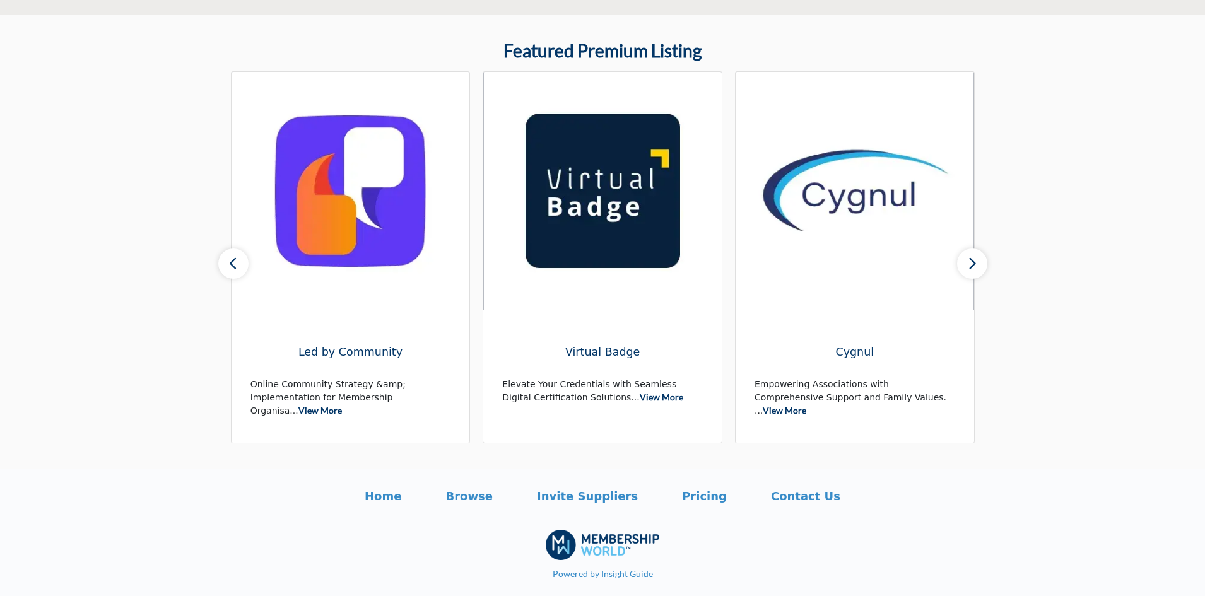
scroll to position [771, 0]
